Goal: Task Accomplishment & Management: Complete application form

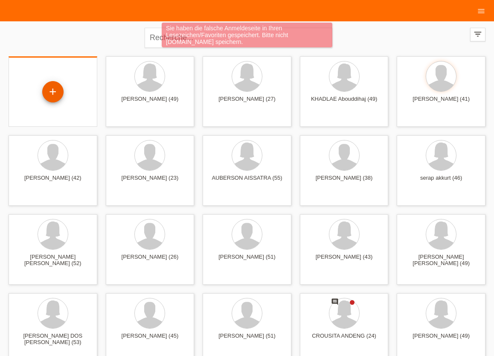
click at [51, 92] on div "+" at bounding box center [52, 91] width 21 height 21
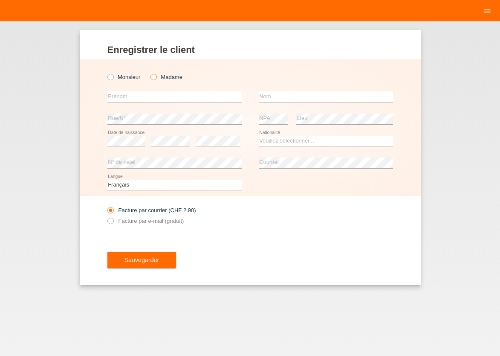
drag, startPoint x: 156, startPoint y: 75, endPoint x: 152, endPoint y: 81, distance: 6.2
click at [149, 72] on icon at bounding box center [149, 72] width 0 height 0
click at [151, 93] on input "text" at bounding box center [174, 96] width 134 height 11
click at [149, 72] on icon at bounding box center [149, 72] width 0 height 0
click at [153, 78] on input "Madame" at bounding box center [154, 77] width 6 height 6
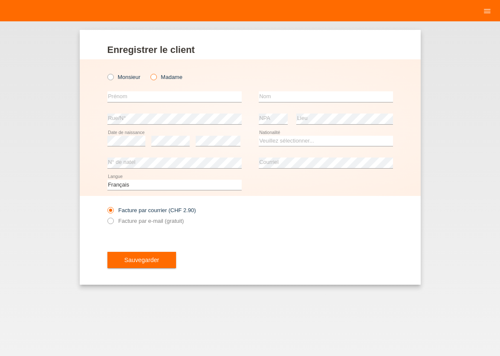
radio input "true"
click at [152, 94] on input "text" at bounding box center [174, 96] width 134 height 11
type input "g"
type input "Gisèle Ohambe"
type input "k"
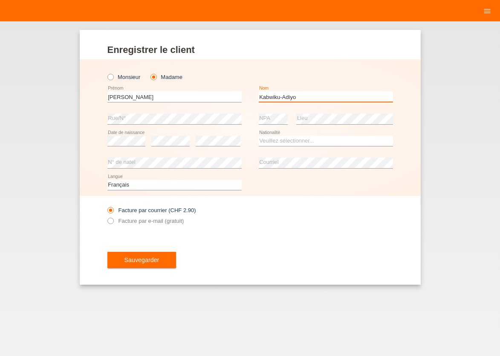
type input "Kabwiku-Adiyo"
click at [259, 136] on select "Veuillez sélectionner... Suisse Allemagne Autriche Liechtenstein ------------ A…" at bounding box center [326, 141] width 134 height 10
select select "CD"
click at [0, 0] on option "Congo (Rép. dém.)" at bounding box center [0, 0] width 0 height 0
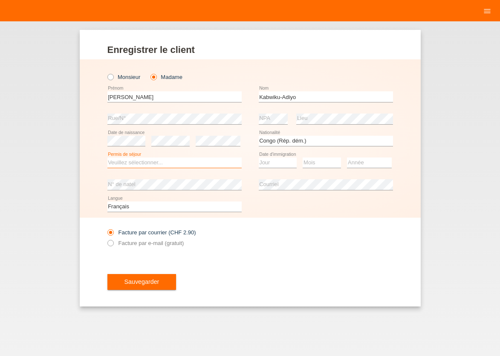
click at [107, 157] on select "Veuillez sélectionner... C B B - Statut de réfugié Autre" at bounding box center [174, 162] width 134 height 10
select select "C"
click at [0, 0] on option "C" at bounding box center [0, 0] width 0 height 0
click at [259, 157] on select "Jour 01 02 03 04 05 06 07 08 09 10 11" at bounding box center [278, 162] width 38 height 10
select select "04"
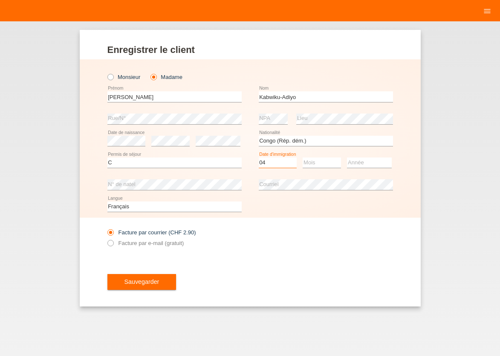
click at [0, 0] on option "04" at bounding box center [0, 0] width 0 height 0
select select "10"
select select "2009"
click at [106, 238] on icon at bounding box center [106, 238] width 0 height 0
click at [110, 242] on input "Facture par e-mail (gratuit)" at bounding box center [110, 245] width 6 height 11
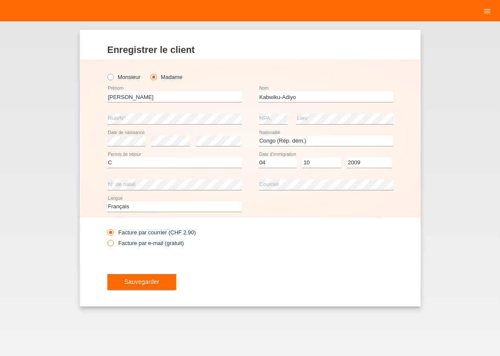
radio input "true"
click at [151, 279] on button "Sauvegarder" at bounding box center [141, 282] width 69 height 16
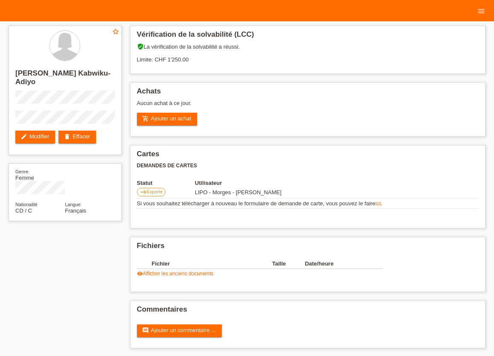
scroll to position [4, 0]
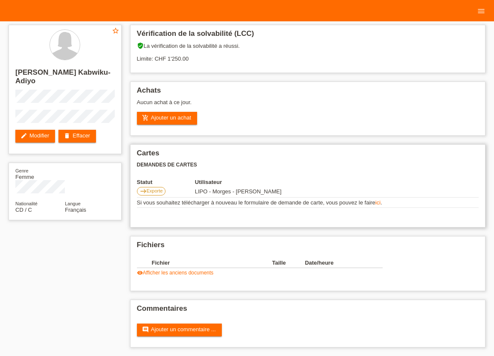
click at [379, 202] on link "ici" at bounding box center [377, 202] width 5 height 6
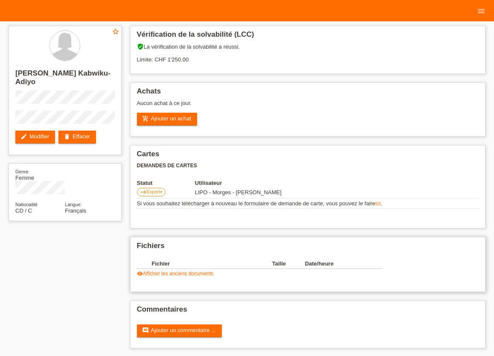
click at [194, 276] on link "visibility Afficher les anciens documents" at bounding box center [175, 273] width 77 height 6
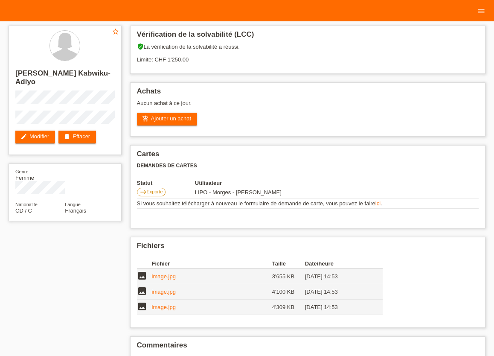
click at [42, 283] on div "star_border Gisèle Ohambe Kabwiku-Adiyo edit Modifier delete Effacer Genre Femm…" at bounding box center [246, 206] width 485 height 371
click at [88, 294] on div "star_border Gisèle Ohambe Kabwiku-Adiyo edit Modifier delete Effacer Genre Femm…" at bounding box center [246, 206] width 485 height 371
click at [166, 277] on link "image.jpg" at bounding box center [164, 276] width 24 height 6
click at [163, 295] on link "image.jpg" at bounding box center [164, 291] width 24 height 6
click at [170, 310] on link "image.jpg" at bounding box center [164, 307] width 24 height 6
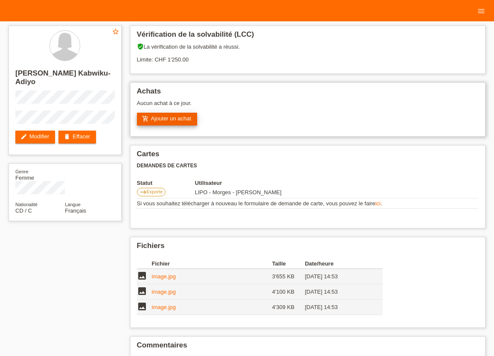
click at [165, 122] on link "add_shopping_cart Ajouter un achat" at bounding box center [167, 119] width 61 height 13
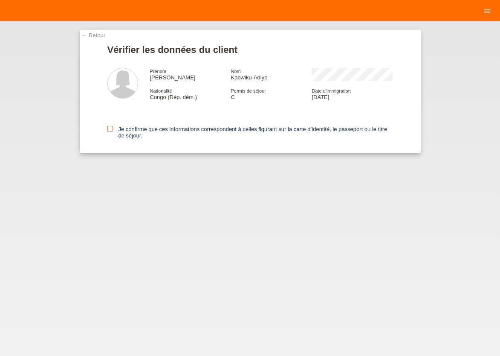
click at [110, 129] on icon at bounding box center [110, 129] width 6 height 6
click at [110, 129] on input "Je confirme que ces informations correspondent à celles figurant sur la carte d…" at bounding box center [110, 129] width 6 height 6
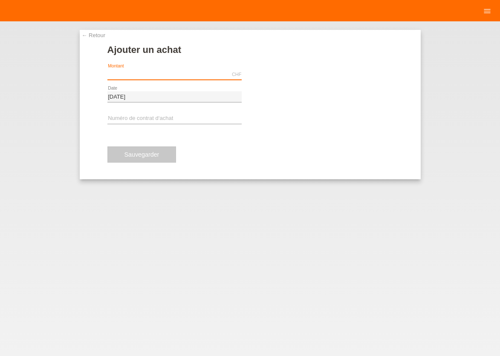
click at [159, 74] on input "text" at bounding box center [174, 74] width 134 height 11
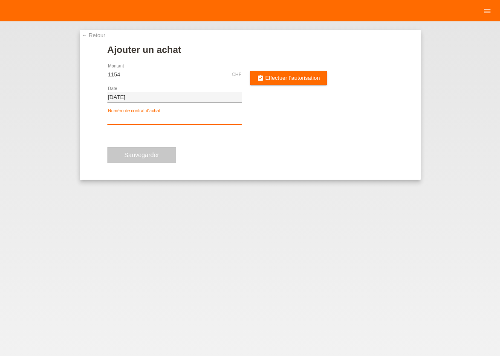
type input "1154.00"
click at [143, 119] on input "text" at bounding box center [174, 119] width 134 height 11
type input "x"
type input "XU0DCN"
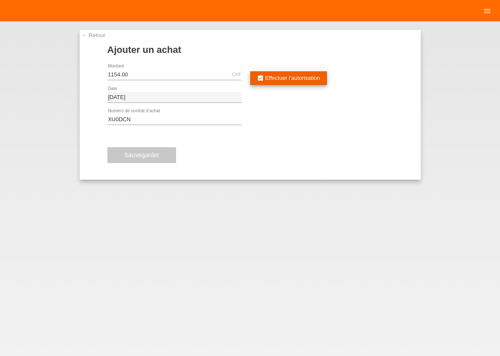
click at [295, 76] on span "Effectuer l’autorisation" at bounding box center [292, 78] width 55 height 6
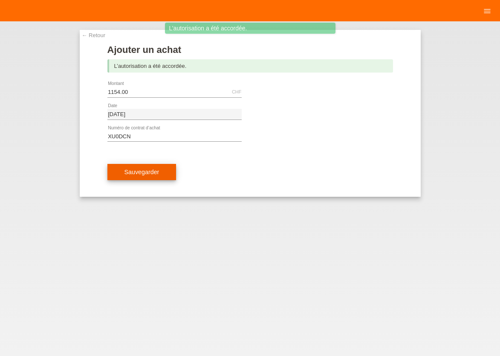
click at [144, 174] on span "Sauvegarder" at bounding box center [142, 171] width 35 height 7
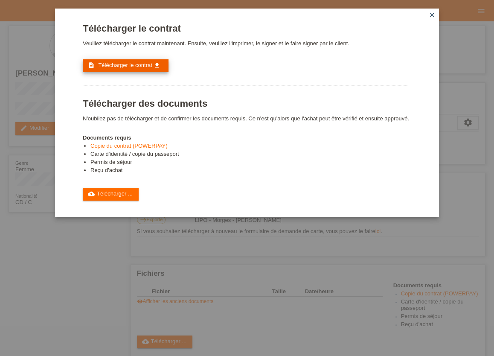
click at [139, 68] on span "Télécharger le contrat" at bounding box center [125, 65] width 54 height 6
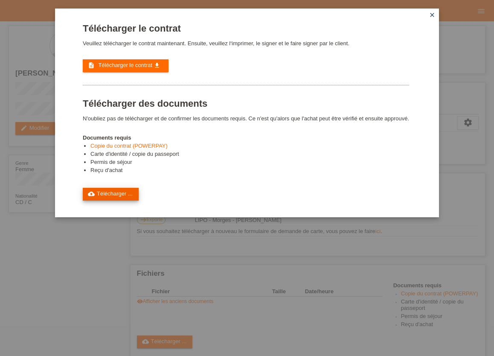
click at [126, 196] on link "cloud_upload Télécharger ..." at bounding box center [111, 194] width 56 height 13
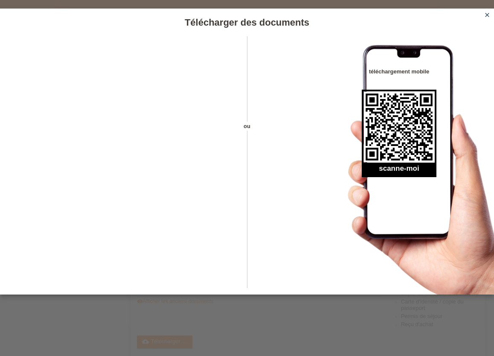
click at [489, 15] on icon "close" at bounding box center [487, 15] width 7 height 7
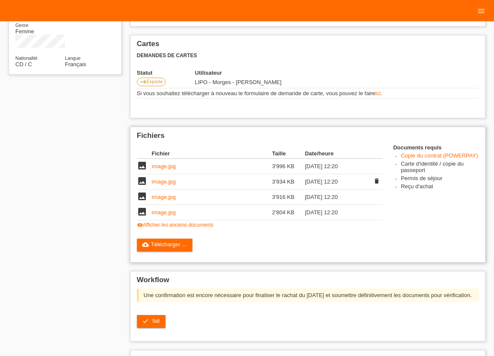
scroll to position [141, 0]
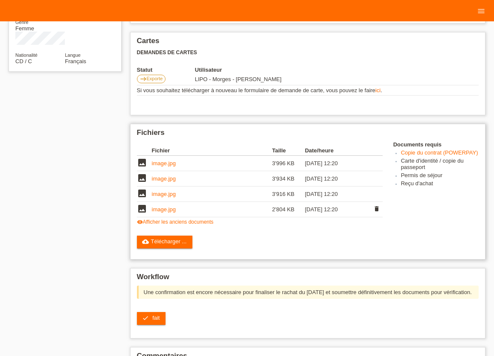
click at [166, 209] on link "image.jpg" at bounding box center [164, 209] width 24 height 6
click at [171, 197] on link "image.jpg" at bounding box center [164, 194] width 24 height 6
click at [175, 182] on link "image.jpg" at bounding box center [164, 178] width 24 height 6
click at [159, 166] on link "image.jpg" at bounding box center [164, 163] width 24 height 6
click at [191, 224] on link "visibility Afficher les anciens documents" at bounding box center [175, 222] width 77 height 6
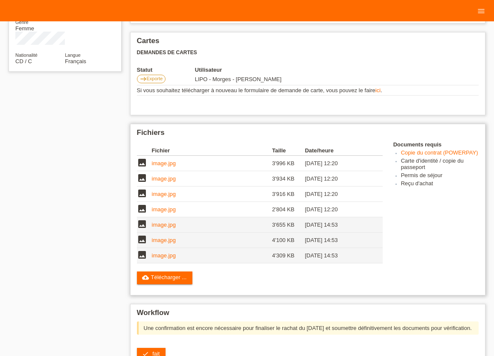
click at [168, 258] on link "image.jpg" at bounding box center [164, 255] width 24 height 6
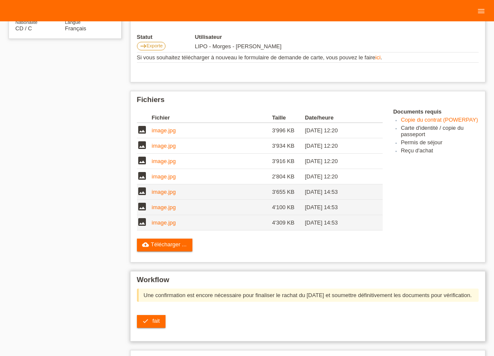
scroll to position [188, 0]
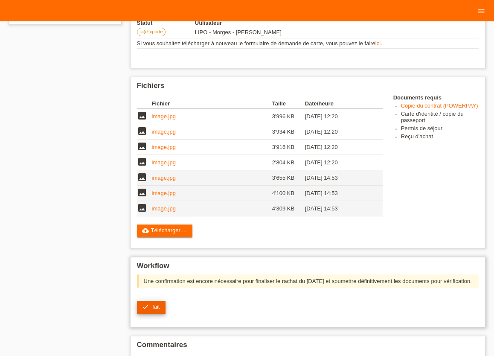
click at [146, 310] on icon "check" at bounding box center [145, 306] width 7 height 7
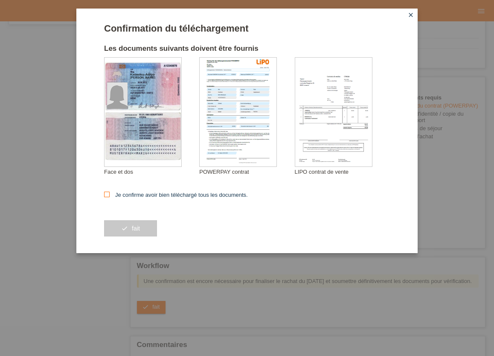
click at [109, 193] on icon at bounding box center [107, 194] width 6 height 6
click at [109, 193] on input "Je confirme avoir bien téléchargé tous les documents." at bounding box center [107, 194] width 6 height 6
checkbox input "true"
click at [143, 232] on button "check fait" at bounding box center [130, 228] width 53 height 16
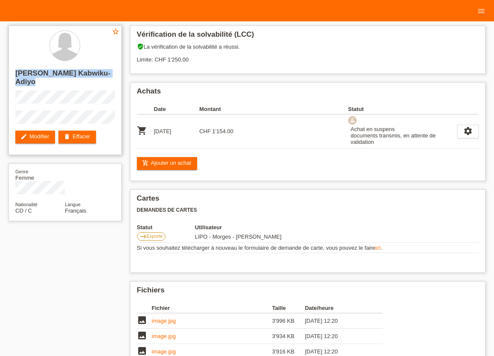
click at [85, 120] on div "star_border Gisèle Ohambe Kabwiku-Adiyo edit Modifier delete Effacer" at bounding box center [65, 90] width 113 height 129
copy div "[PERSON_NAME] Kabwiku-Adiyo"
click at [69, 259] on div "star_border Gisèle Ohambe Kabwiku-Adiyo edit Modifier delete Effacer Genre Femm…" at bounding box center [246, 253] width 485 height 465
click at [483, 13] on icon "menu" at bounding box center [481, 11] width 9 height 9
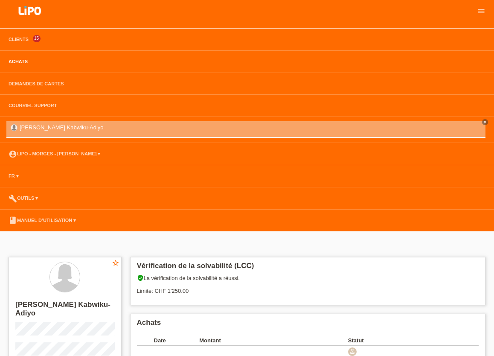
click at [19, 64] on link "Achats" at bounding box center [18, 61] width 28 height 5
